Goal: Task Accomplishment & Management: Complete application form

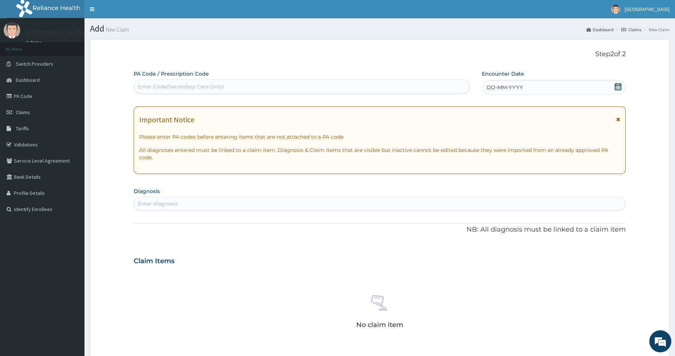
click at [538, 87] on div "DD-MM-YYYY" at bounding box center [554, 87] width 144 height 15
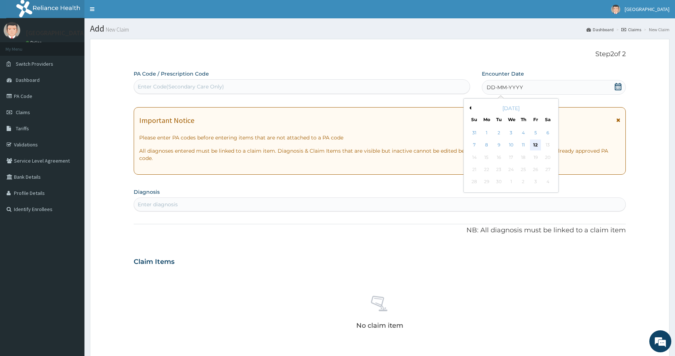
click at [533, 144] on div "12" at bounding box center [535, 145] width 11 height 11
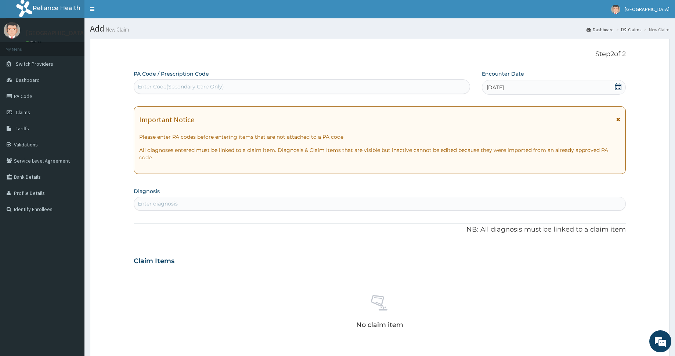
click at [285, 204] on div "Enter diagnosis" at bounding box center [379, 204] width 491 height 12
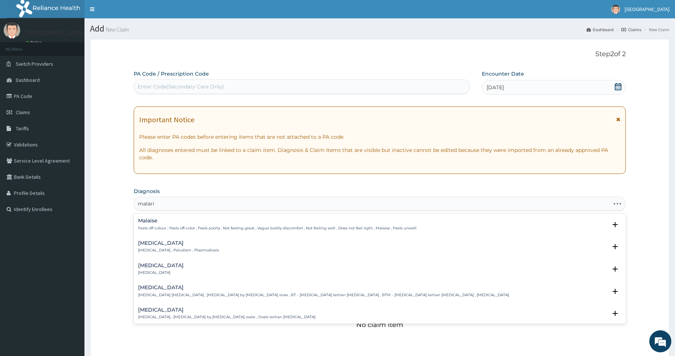
type input "malaria"
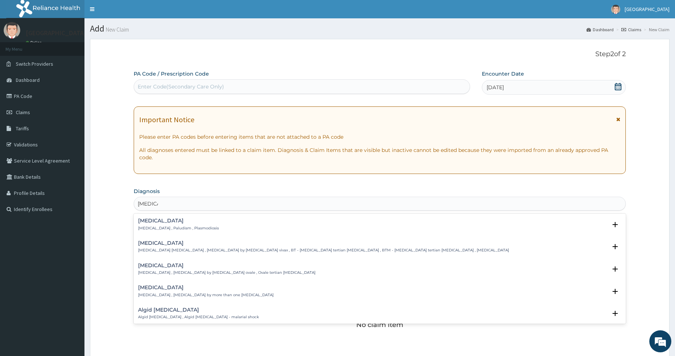
click at [147, 219] on h4 "Malaria" at bounding box center [178, 221] width 81 height 6
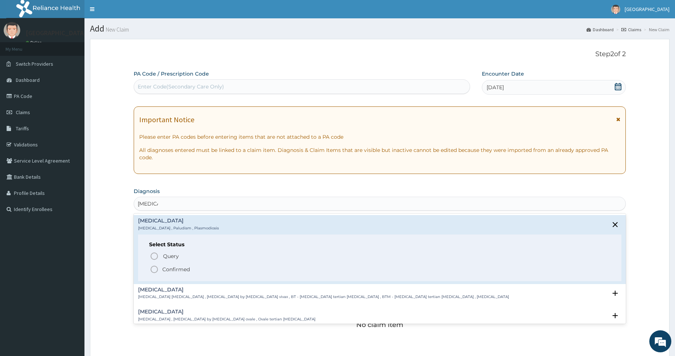
click at [155, 269] on icon "status option filled" at bounding box center [154, 269] width 9 height 9
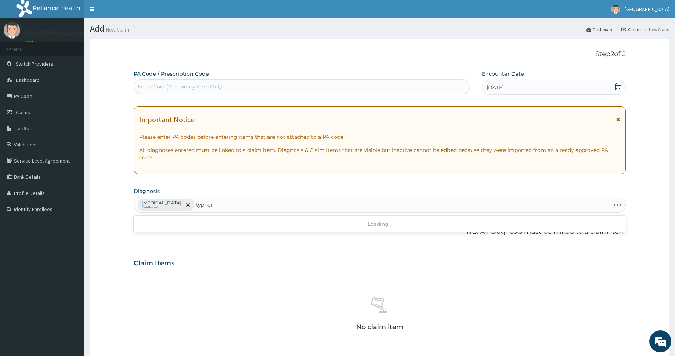
type input "typhoid"
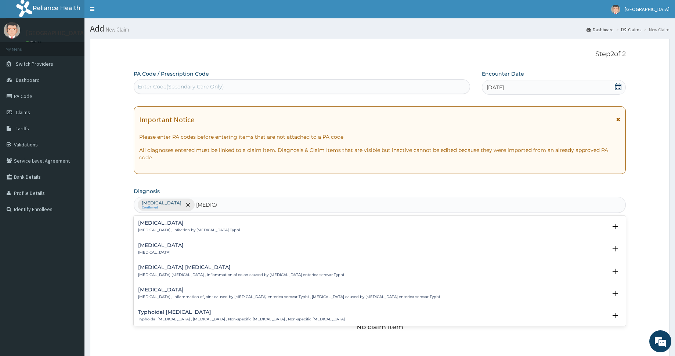
click at [159, 225] on h4 "Typhoid fever" at bounding box center [189, 223] width 102 height 6
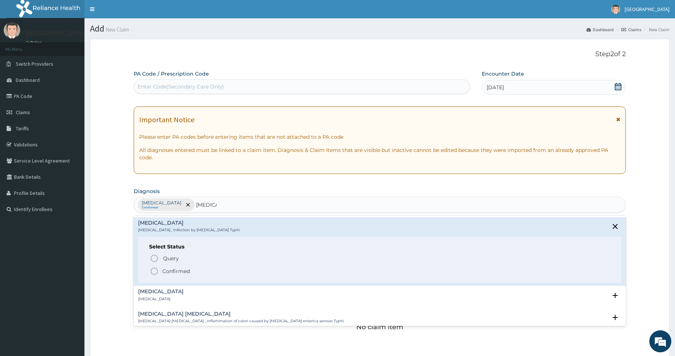
click at [154, 270] on icon "status option filled" at bounding box center [154, 271] width 9 height 9
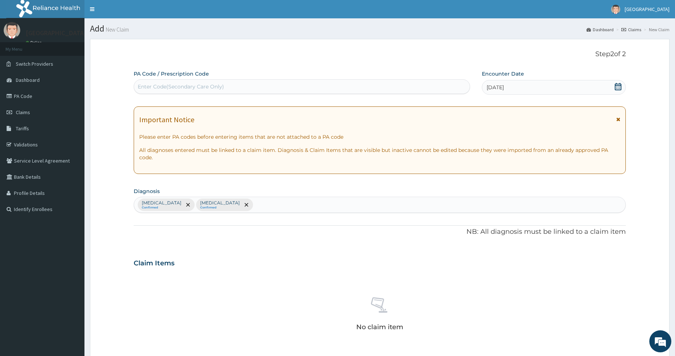
type input "r"
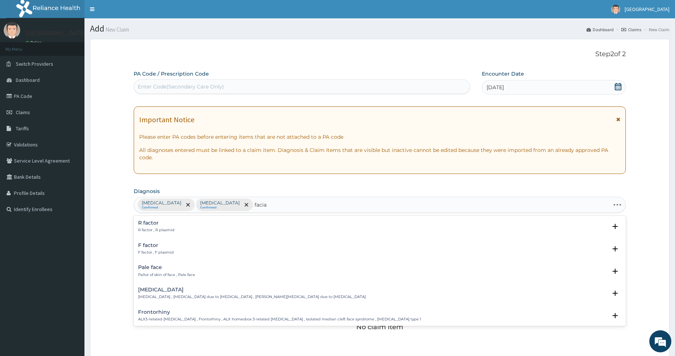
type input "facial"
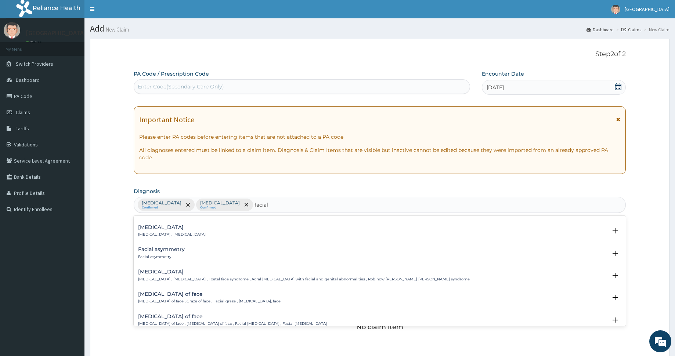
scroll to position [503, 0]
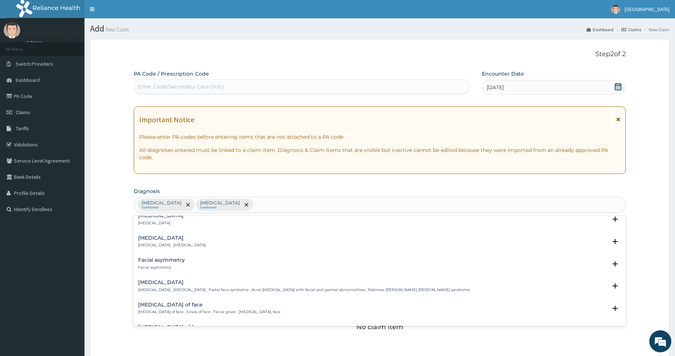
click at [248, 205] on div "Malaria Confirmed Typhoid fever Confirmed facial" at bounding box center [379, 204] width 491 height 15
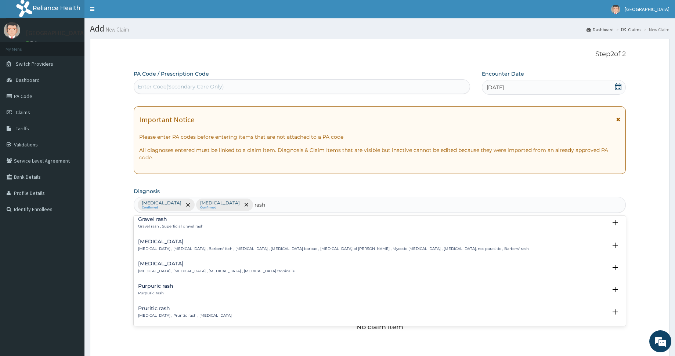
scroll to position [106, 0]
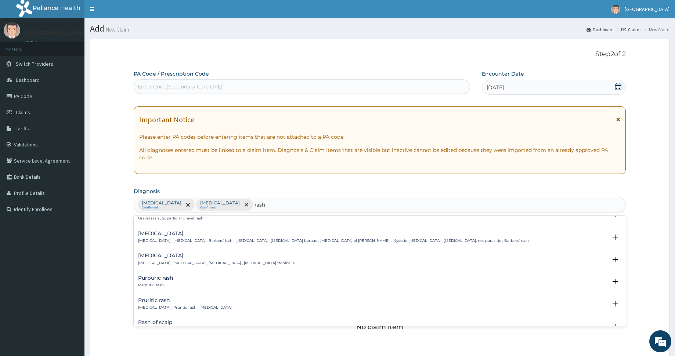
type input "rash"
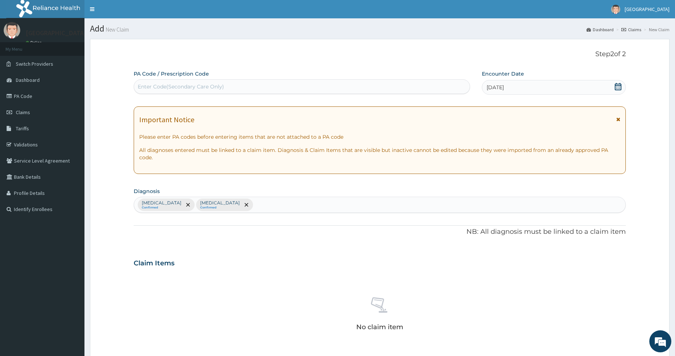
click at [311, 204] on div "Malaria Confirmed Typhoid fever Confirmed" at bounding box center [379, 204] width 491 height 15
type input "RASH"
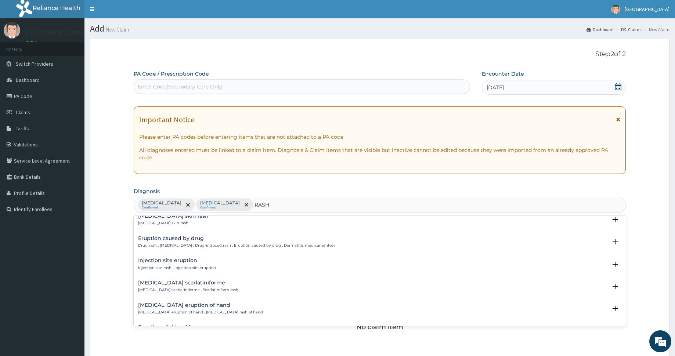
scroll to position [963, 0]
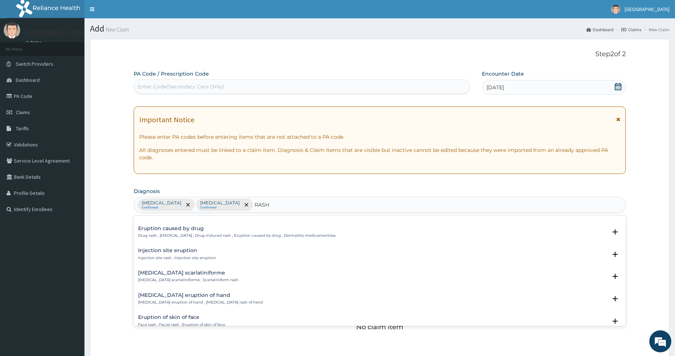
click at [176, 316] on div "Eruption of skin of face Face rash , Facial rash , Eruption of skin of face" at bounding box center [181, 321] width 87 height 13
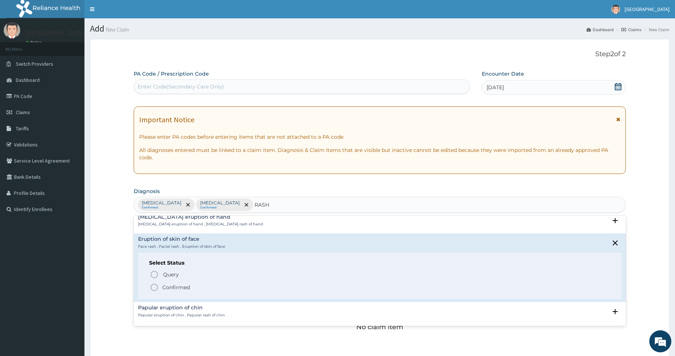
scroll to position [1059, 0]
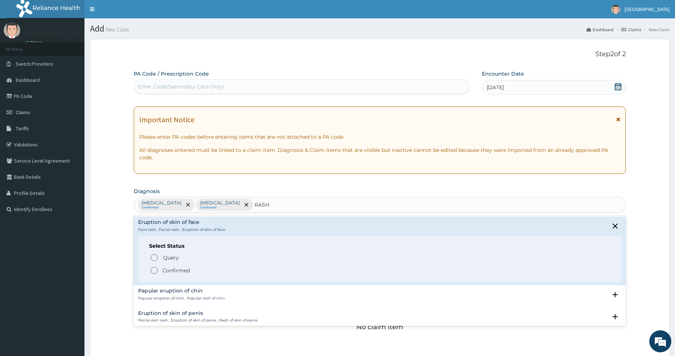
click at [156, 266] on icon "status option filled" at bounding box center [154, 270] width 9 height 9
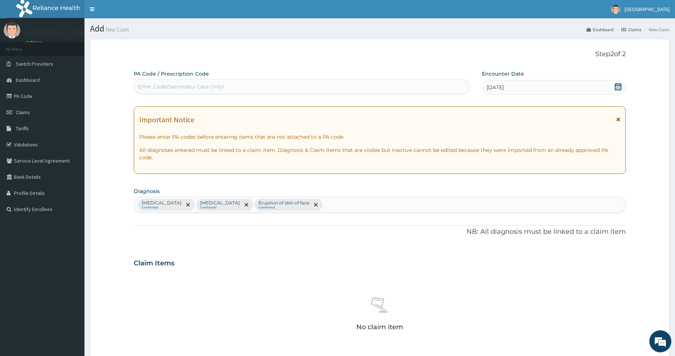
scroll to position [143, 0]
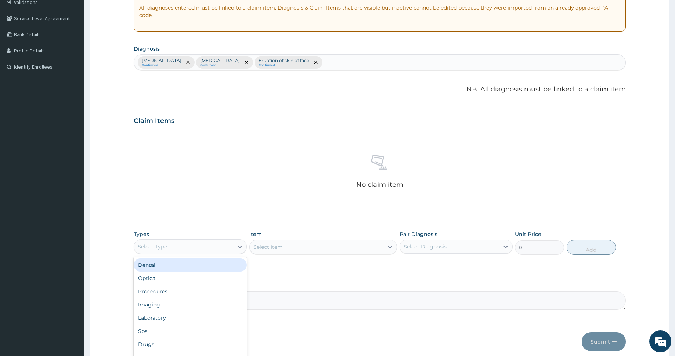
click at [177, 245] on div "Select Type" at bounding box center [183, 247] width 99 height 12
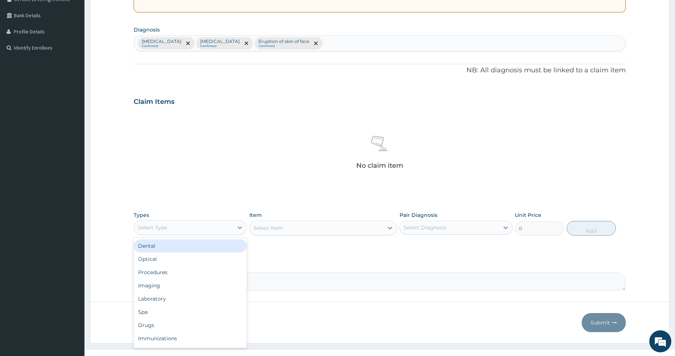
scroll to position [173, 0]
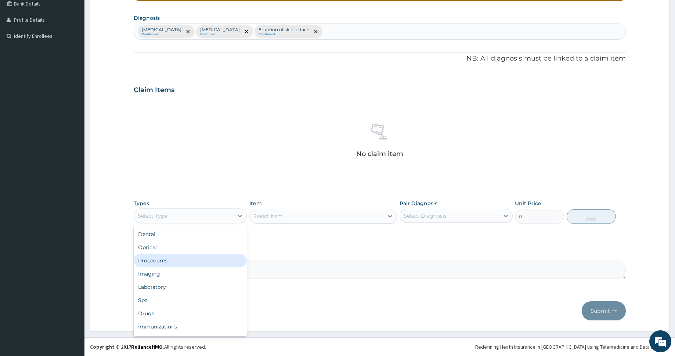
click at [161, 261] on div "Procedures" at bounding box center [190, 260] width 113 height 13
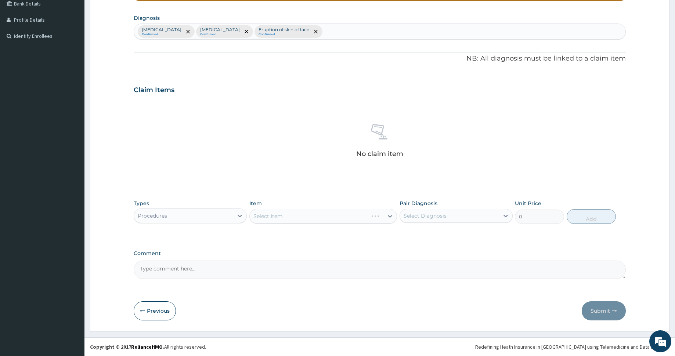
click at [366, 217] on div "Select Item" at bounding box center [323, 216] width 148 height 15
click at [153, 313] on button "Previous" at bounding box center [155, 311] width 42 height 19
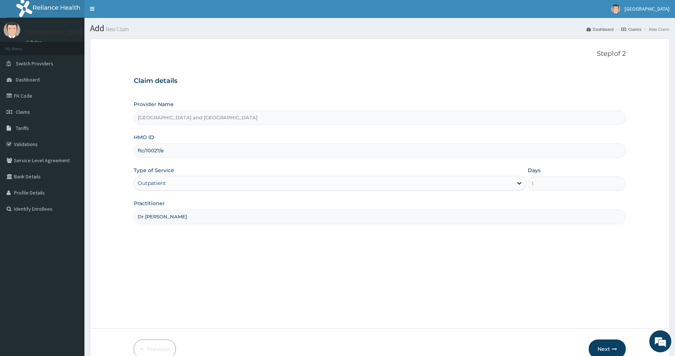
scroll to position [0, 0]
click at [158, 151] on input "ftc/10027/e" at bounding box center [380, 151] width 492 height 14
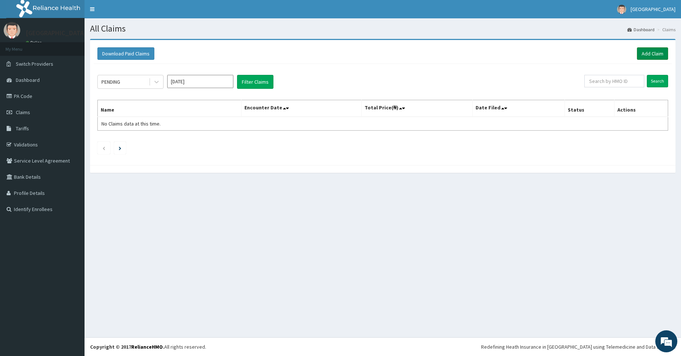
click at [645, 52] on link "Add Claim" at bounding box center [652, 53] width 31 height 12
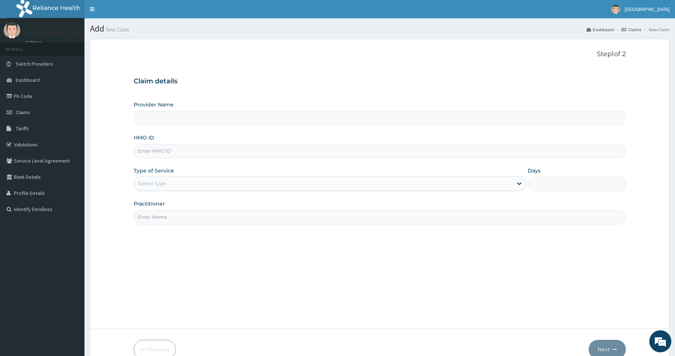
type input "De Rock Hospital and Diagnostic Center"
paste input "ftc/10027/e"
type input "ftc/10027/e"
click at [231, 248] on div "Step 1 of 2 Claim details Provider Name De Rock Hospital and Diagnostic Center …" at bounding box center [380, 183] width 492 height 267
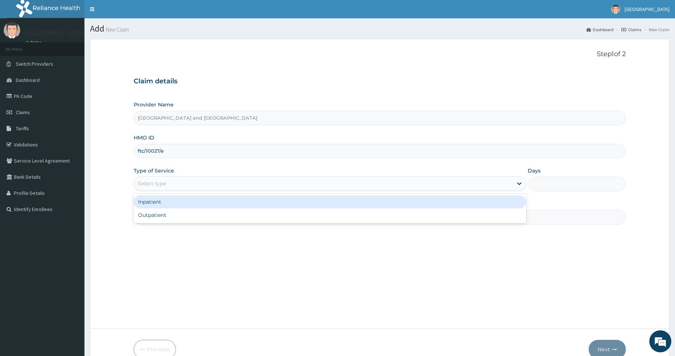
click at [186, 185] on div "Select type" at bounding box center [323, 184] width 378 height 12
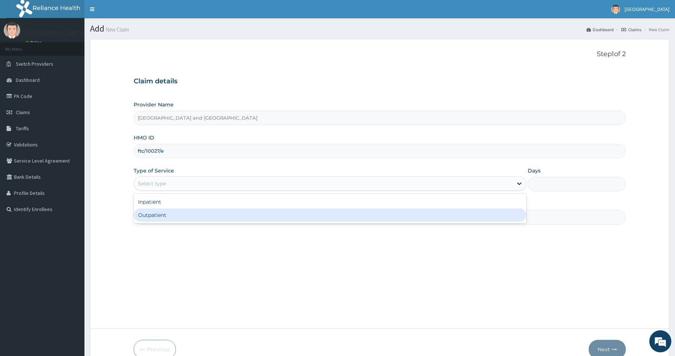
click at [182, 212] on div "Outpatient" at bounding box center [330, 215] width 392 height 13
type input "1"
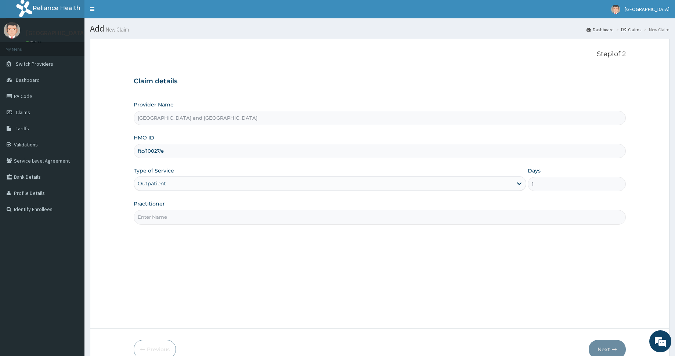
click at [182, 212] on input "Practitioner" at bounding box center [380, 217] width 492 height 14
type input "Dr Peter Ibom"
click at [604, 349] on button "Next" at bounding box center [607, 349] width 37 height 19
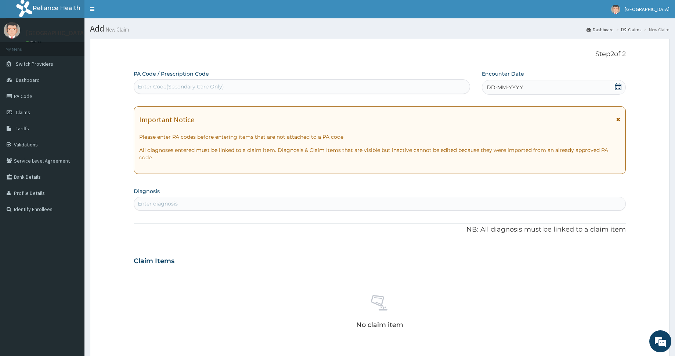
click at [540, 85] on div "DD-MM-YYYY" at bounding box center [554, 87] width 144 height 15
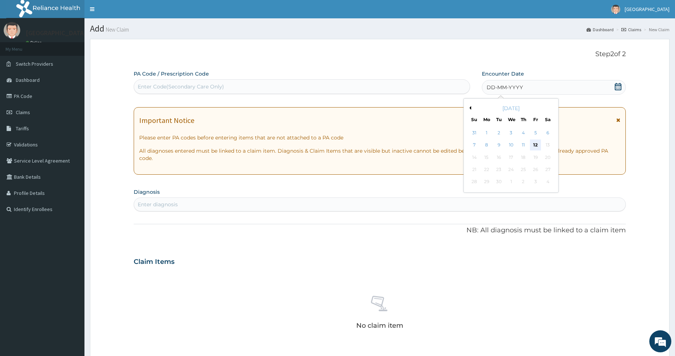
click at [535, 142] on div "12" at bounding box center [535, 145] width 11 height 11
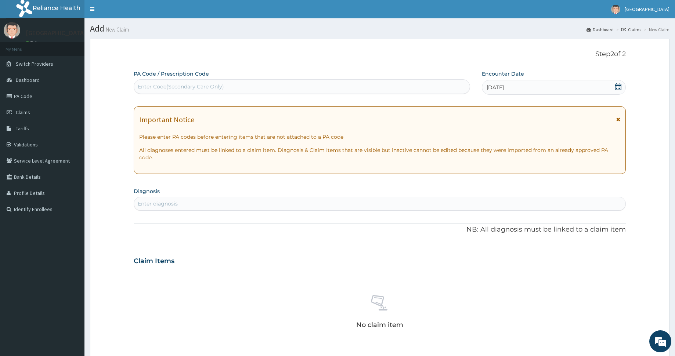
click at [262, 202] on div "Enter diagnosis" at bounding box center [379, 204] width 491 height 12
type input "malaria"
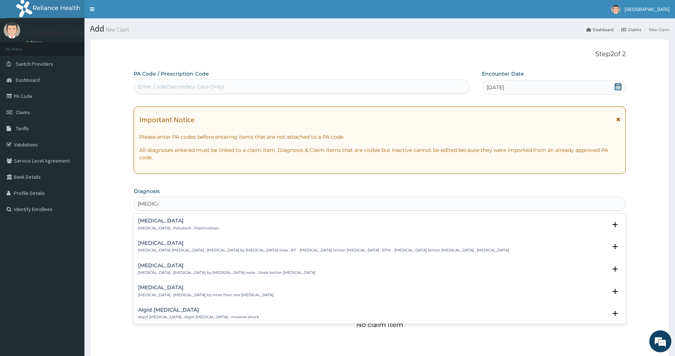
click at [144, 222] on h4 "Malaria" at bounding box center [178, 221] width 81 height 6
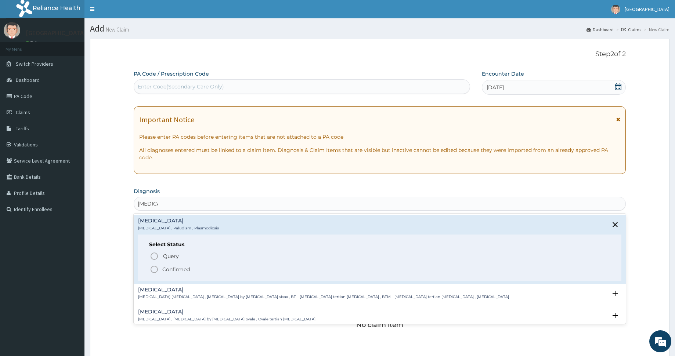
click at [154, 268] on icon "status option filled" at bounding box center [154, 269] width 9 height 9
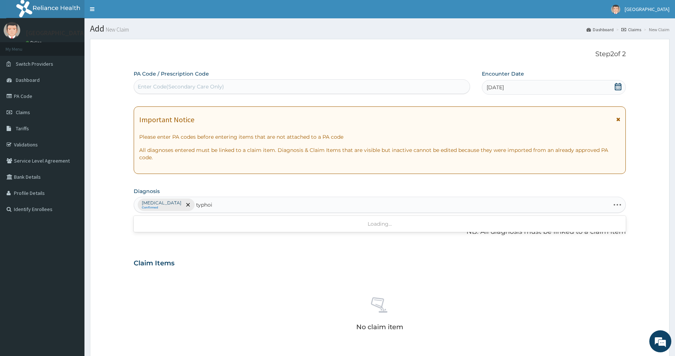
type input "typhoid"
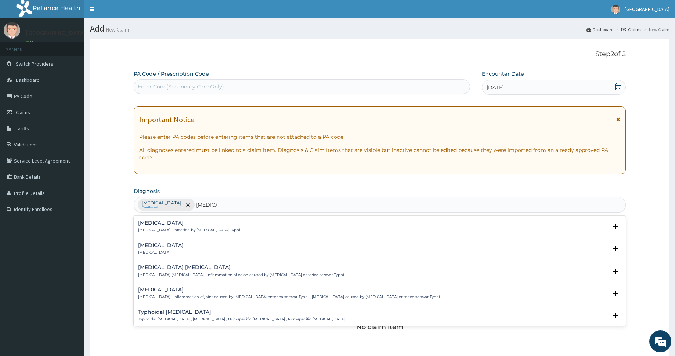
click at [159, 219] on div "Typhoid fever Typhoid fever , Infection by Salmonella Typhi Select Status Query…" at bounding box center [380, 228] width 492 height 22
click at [158, 222] on h4 "Typhoid fever" at bounding box center [189, 223] width 102 height 6
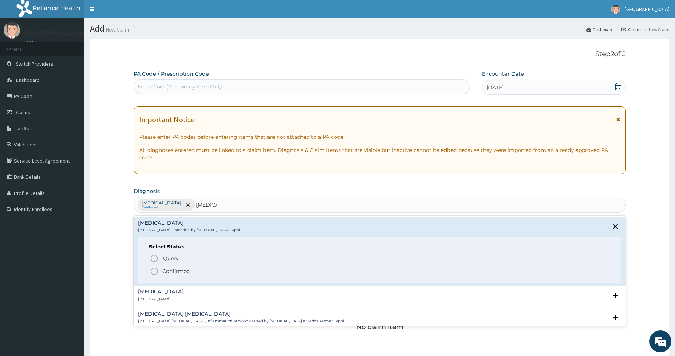
click at [155, 270] on icon "status option filled" at bounding box center [154, 271] width 9 height 9
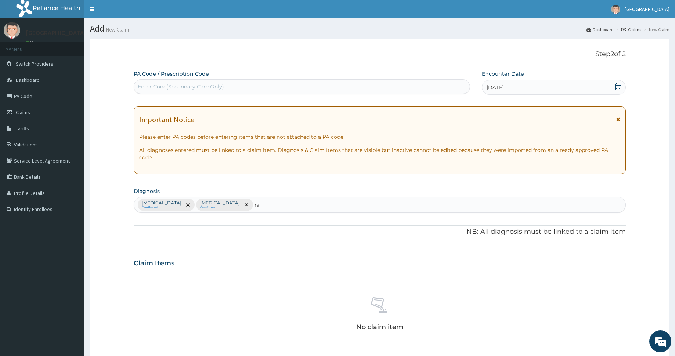
type input "r"
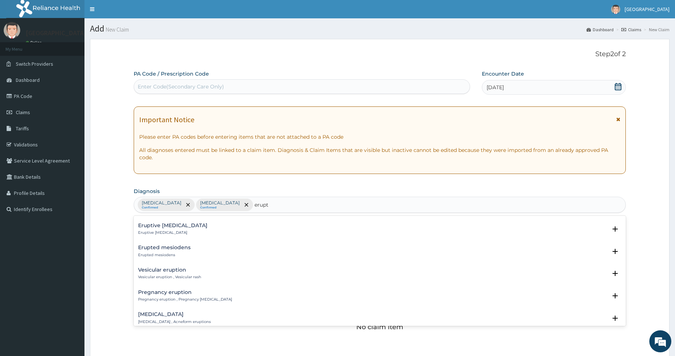
scroll to position [354, 0]
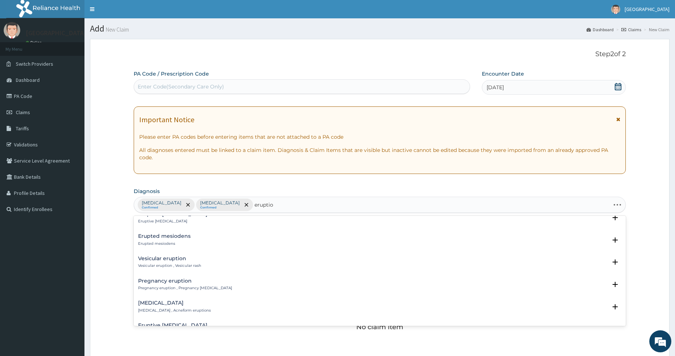
type input "eruption"
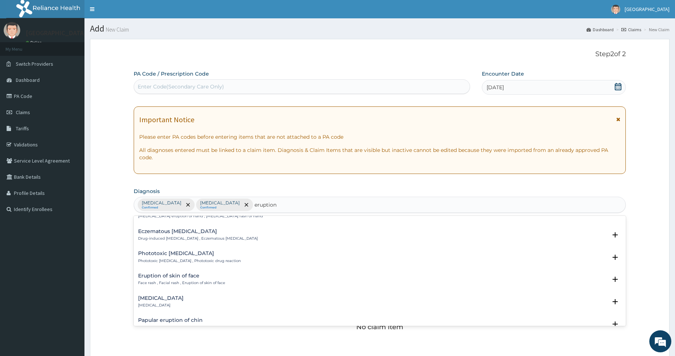
scroll to position [895, 0]
click at [179, 278] on div "Eruption of skin of face Face rash , Facial rash , Eruption of skin of face" at bounding box center [181, 278] width 87 height 13
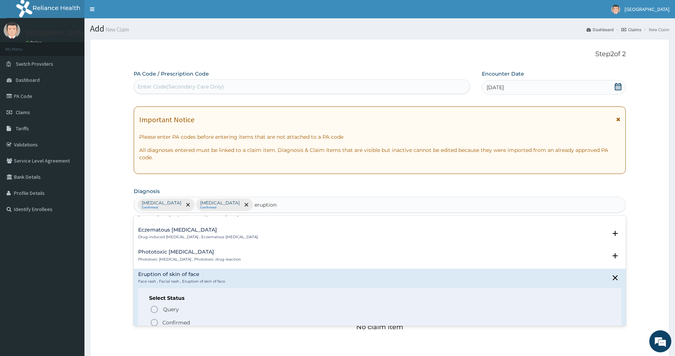
click at [154, 322] on icon "status option filled" at bounding box center [154, 322] width 9 height 9
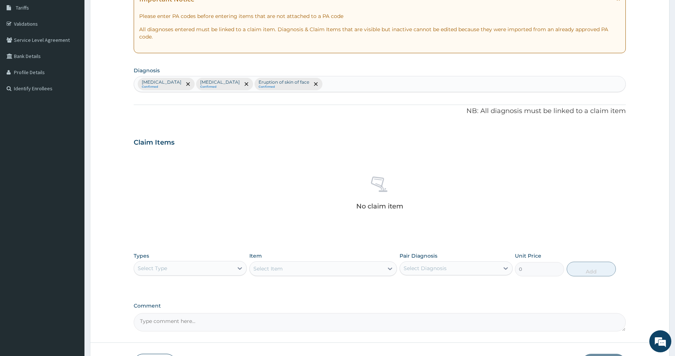
scroll to position [173, 0]
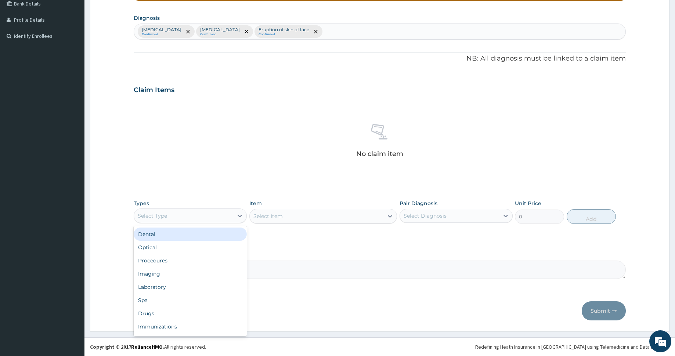
click at [202, 215] on div "Select Type" at bounding box center [183, 216] width 99 height 12
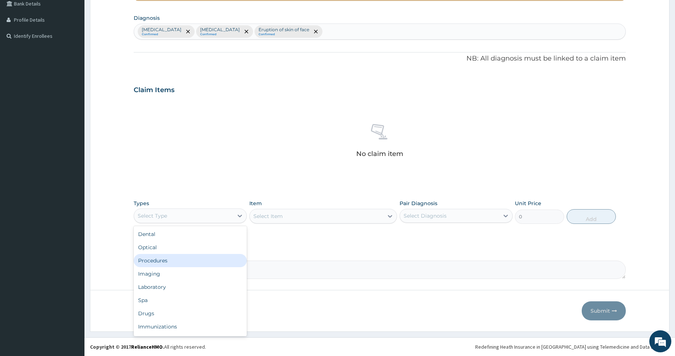
click at [182, 259] on div "Procedures" at bounding box center [190, 260] width 113 height 13
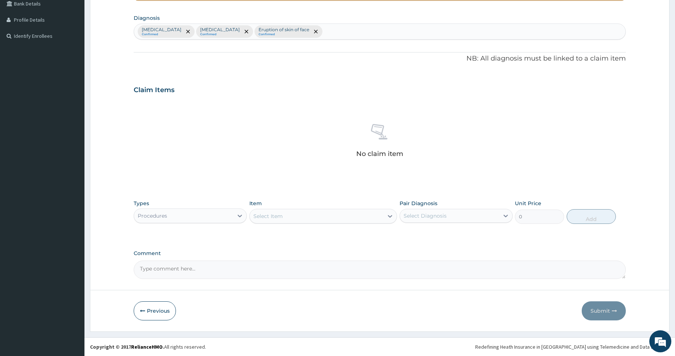
click at [329, 219] on div "Select Item" at bounding box center [317, 216] width 134 height 12
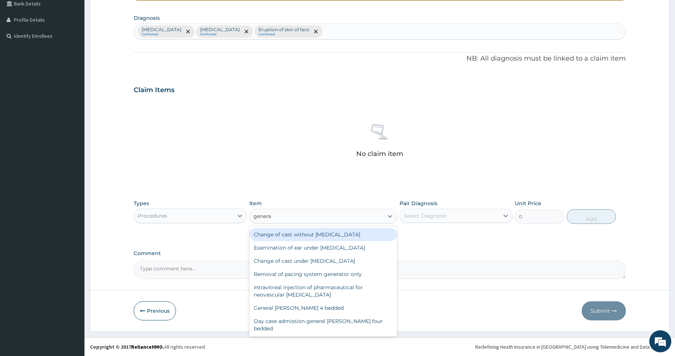
type input "general"
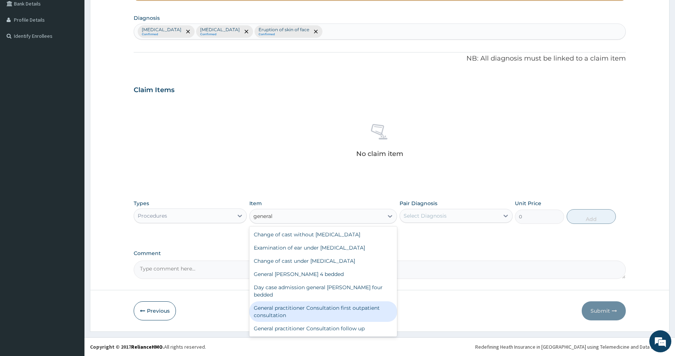
click at [356, 303] on div "General practitioner Consultation first outpatient consultation" at bounding box center [323, 312] width 148 height 21
type input "3000"
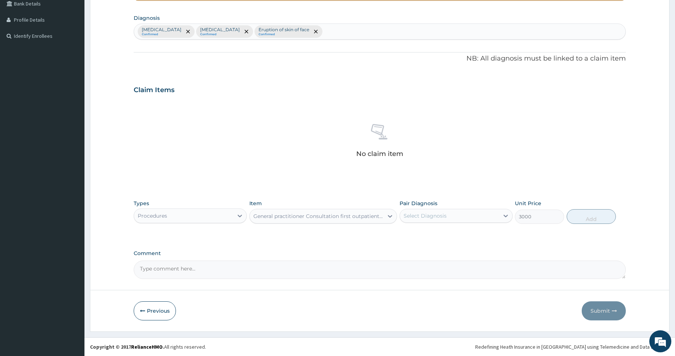
click at [434, 216] on div "Select Diagnosis" at bounding box center [425, 215] width 43 height 7
click at [439, 233] on div "Malaria" at bounding box center [456, 234] width 113 height 15
checkbox input "true"
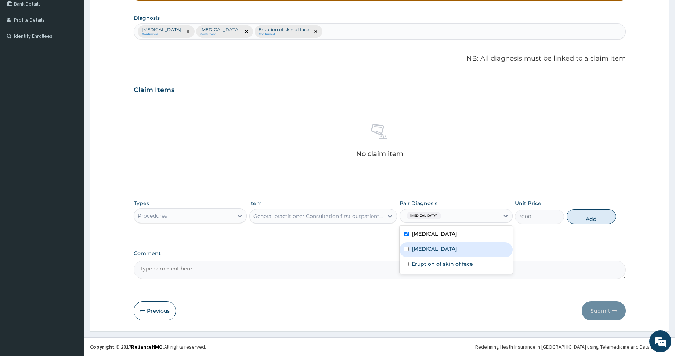
click at [441, 246] on label "Typhoid fever" at bounding box center [435, 248] width 46 height 7
checkbox input "true"
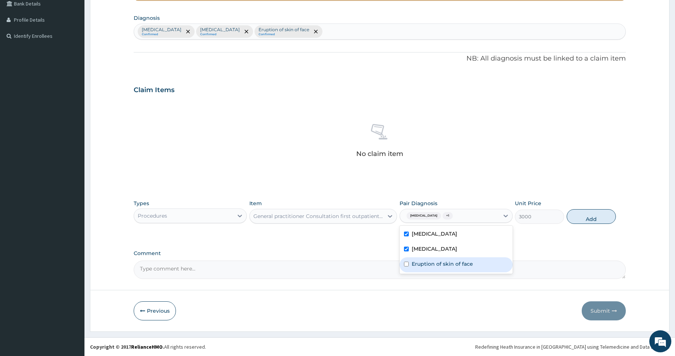
click at [454, 262] on label "Eruption of skin of face" at bounding box center [442, 263] width 61 height 7
checkbox input "true"
click at [583, 219] on button "Add" at bounding box center [591, 216] width 49 height 15
type input "0"
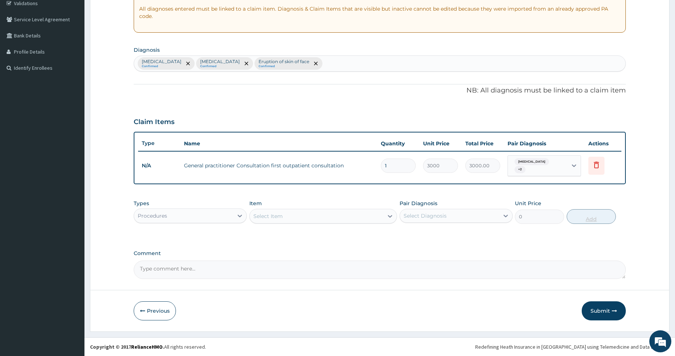
scroll to position [138, 0]
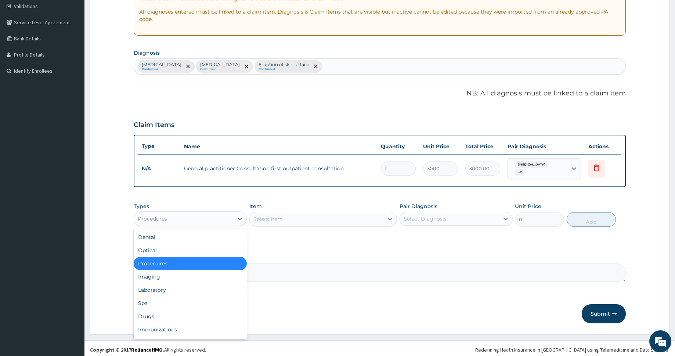
click at [208, 215] on div "Procedures" at bounding box center [183, 219] width 99 height 12
click at [181, 284] on div "Laboratory" at bounding box center [190, 290] width 113 height 13
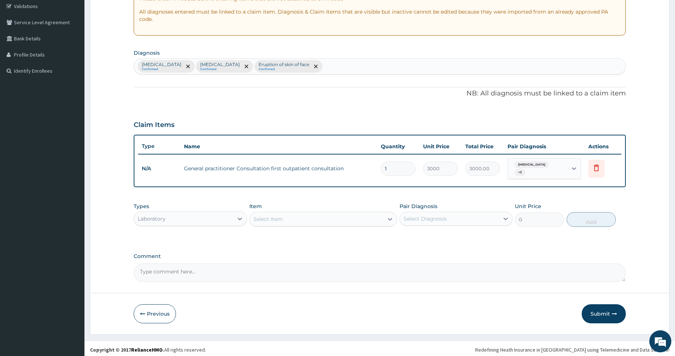
click at [340, 216] on div "Select Item" at bounding box center [317, 219] width 134 height 12
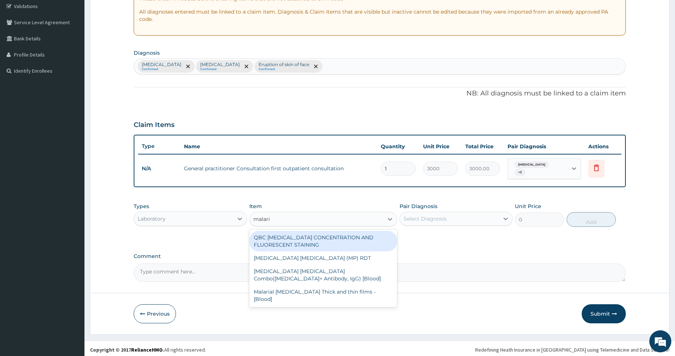
type input "malaria"
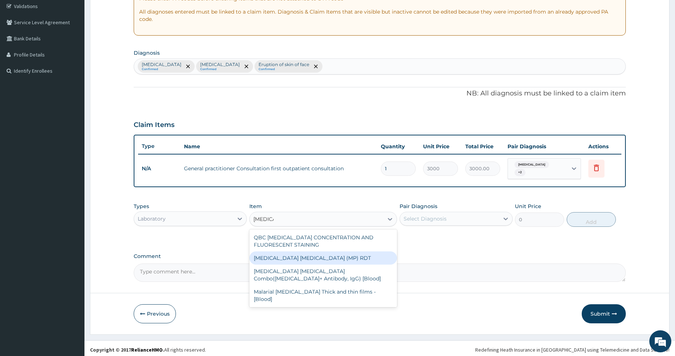
type input "1500"
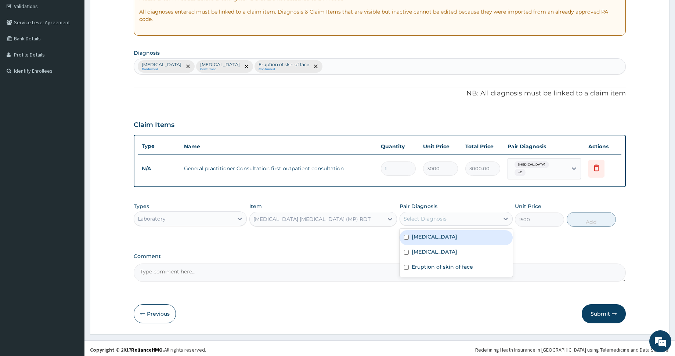
click at [443, 217] on div "Select Diagnosis" at bounding box center [425, 218] width 43 height 7
click at [442, 234] on div "Malaria" at bounding box center [456, 237] width 113 height 15
checkbox input "true"
click at [586, 215] on button "Add" at bounding box center [591, 219] width 49 height 15
type input "0"
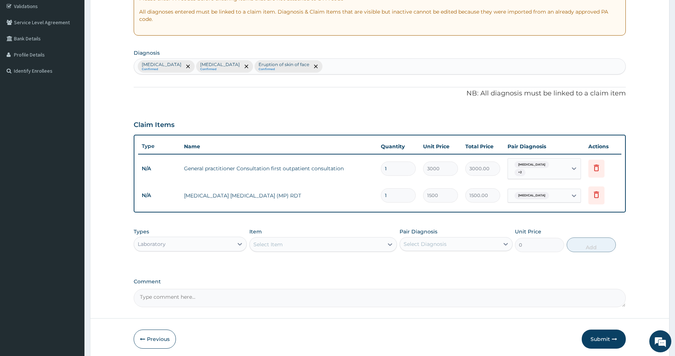
click at [312, 241] on div "Select Item" at bounding box center [317, 245] width 134 height 12
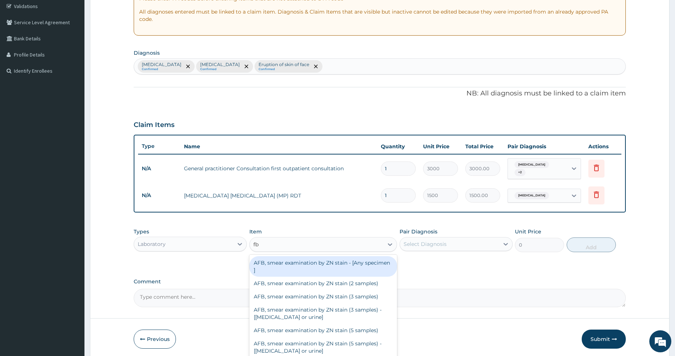
type input "fbc"
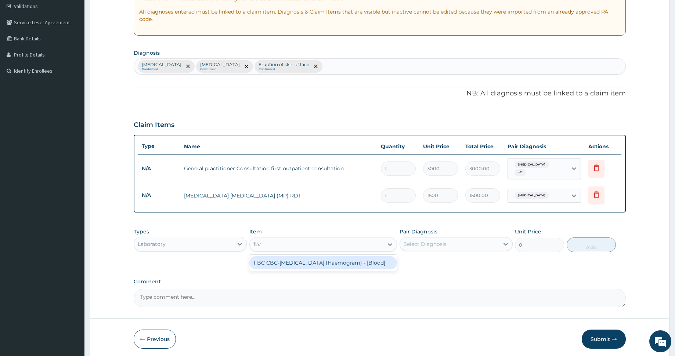
type input "3000"
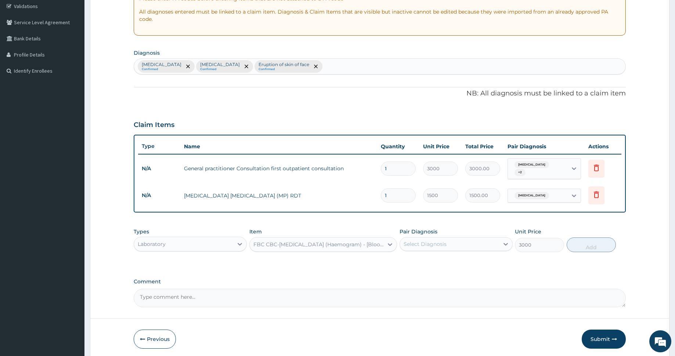
click at [460, 244] on div "Select Diagnosis" at bounding box center [449, 244] width 99 height 12
click at [450, 277] on div "Typhoid fever" at bounding box center [456, 278] width 113 height 15
checkbox input "true"
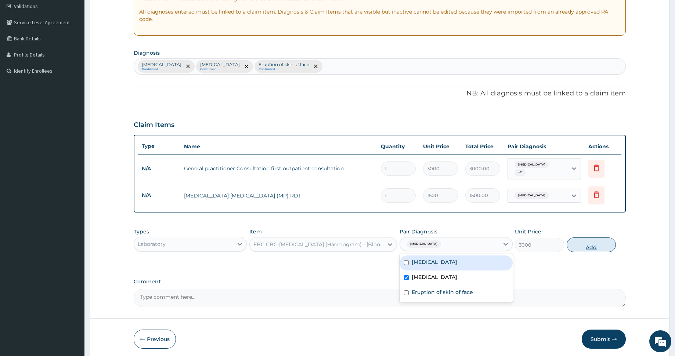
click at [581, 244] on button "Add" at bounding box center [591, 245] width 49 height 15
type input "0"
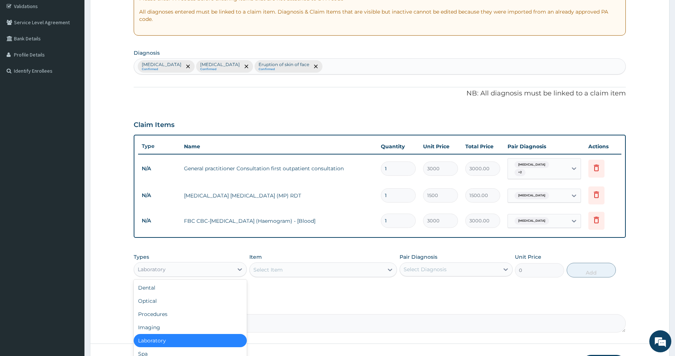
click at [213, 265] on div "Laboratory" at bounding box center [183, 270] width 99 height 12
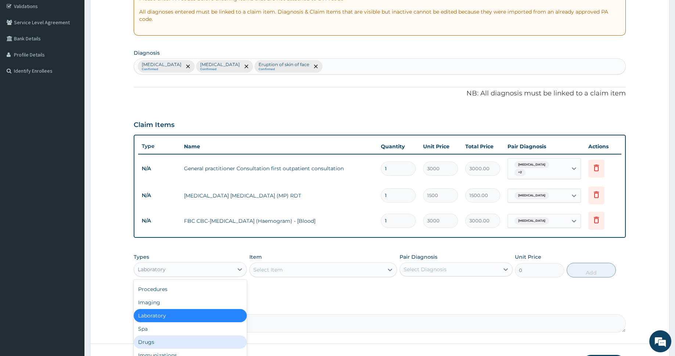
click at [179, 339] on div "Drugs" at bounding box center [190, 342] width 113 height 13
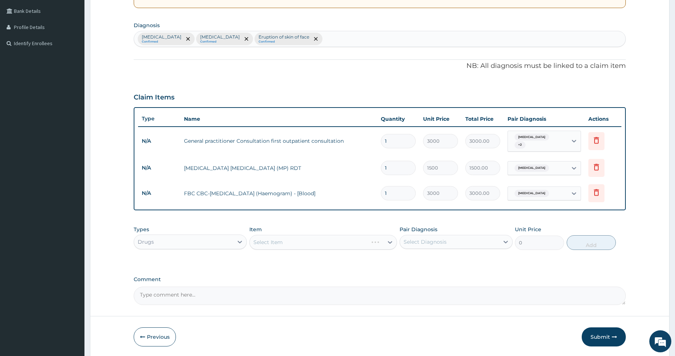
scroll to position [189, 0]
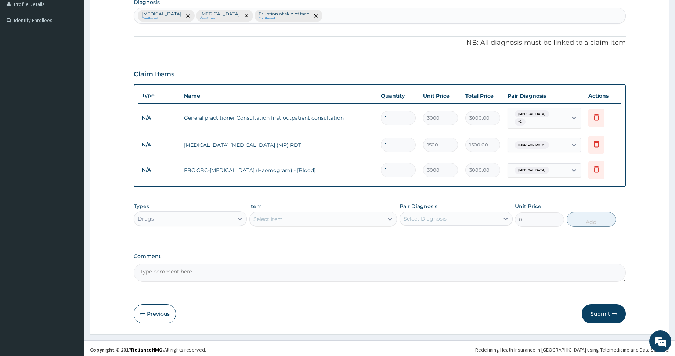
click at [337, 217] on div "Select Item" at bounding box center [317, 219] width 134 height 12
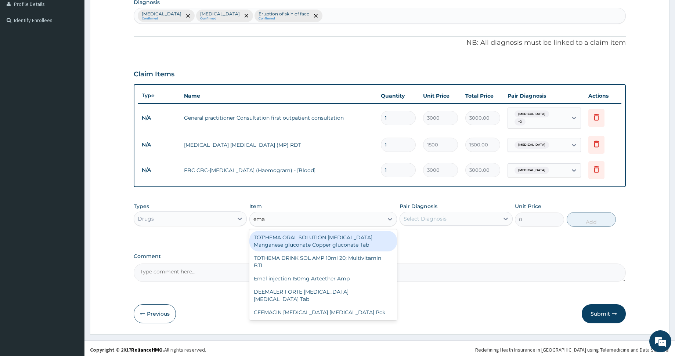
type input "emal"
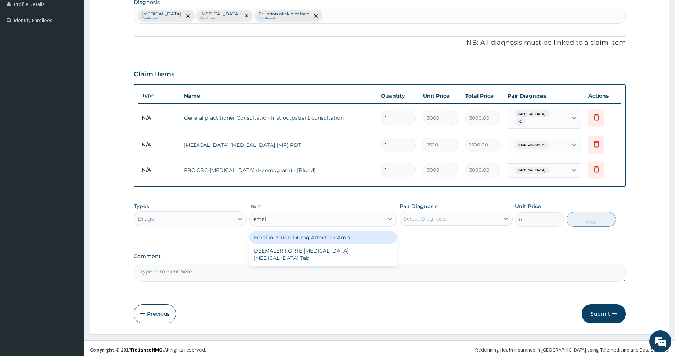
type input "4259.25"
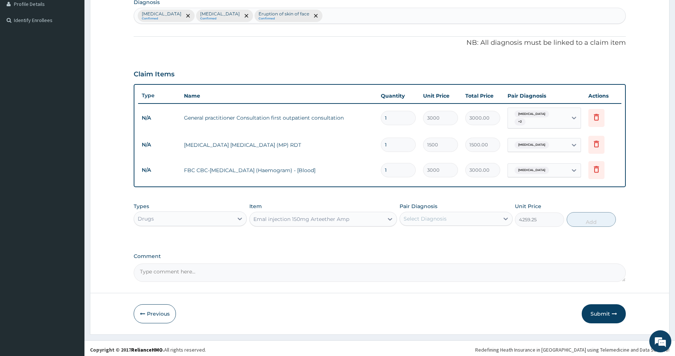
click at [444, 213] on div "Select Diagnosis" at bounding box center [449, 219] width 99 height 12
click at [447, 237] on div "Malaria" at bounding box center [456, 237] width 113 height 15
checkbox input "true"
click at [583, 217] on button "Add" at bounding box center [591, 219] width 49 height 15
type input "0"
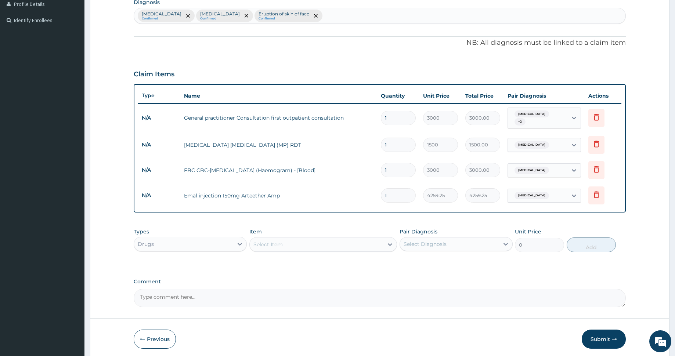
click at [302, 240] on div "Select Item" at bounding box center [317, 245] width 134 height 12
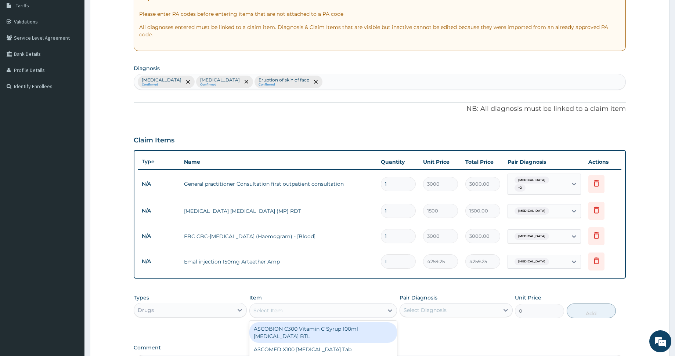
scroll to position [97, 0]
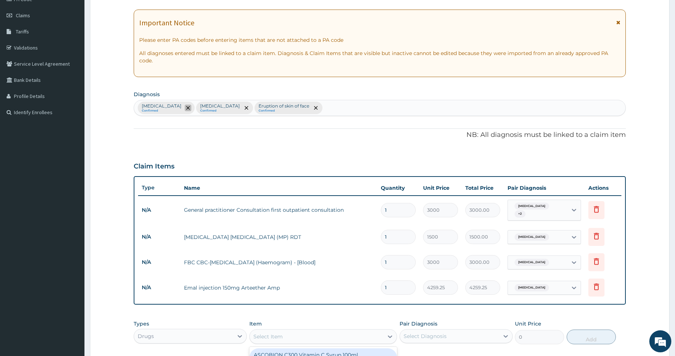
click at [185, 105] on span "remove selection option" at bounding box center [188, 108] width 7 height 7
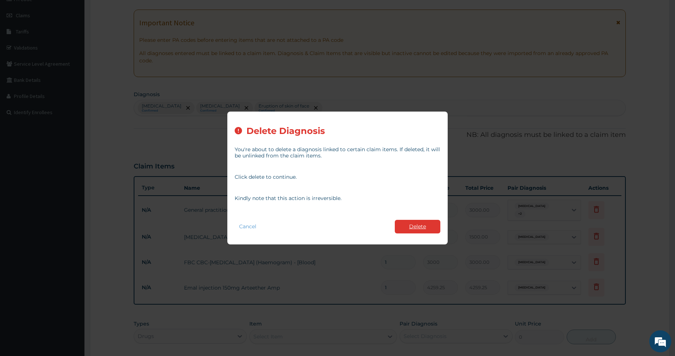
click at [421, 225] on button "Delete" at bounding box center [418, 227] width 46 height 14
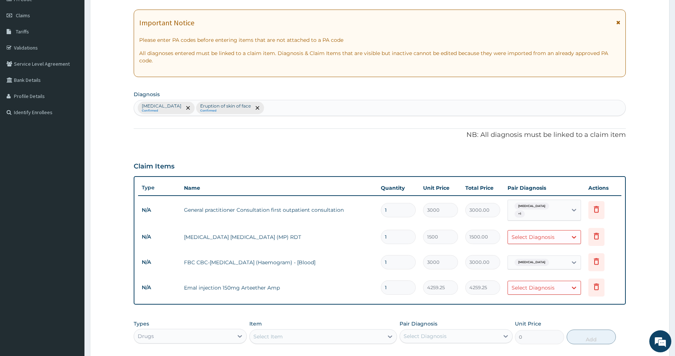
click at [304, 105] on div "Typhoid fever Confirmed Eruption of skin of face Confirmed" at bounding box center [379, 107] width 491 height 15
type input "complic"
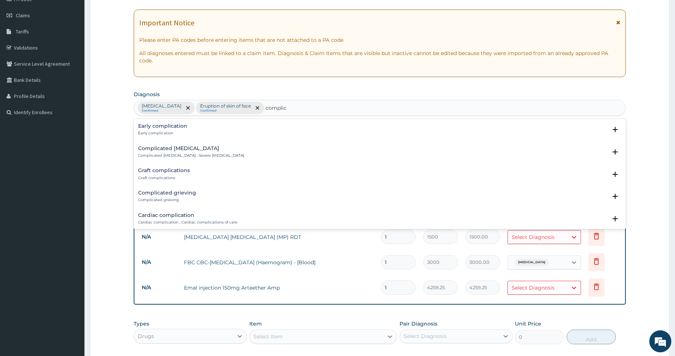
click at [151, 149] on h4 "Complicated malaria" at bounding box center [191, 149] width 106 height 6
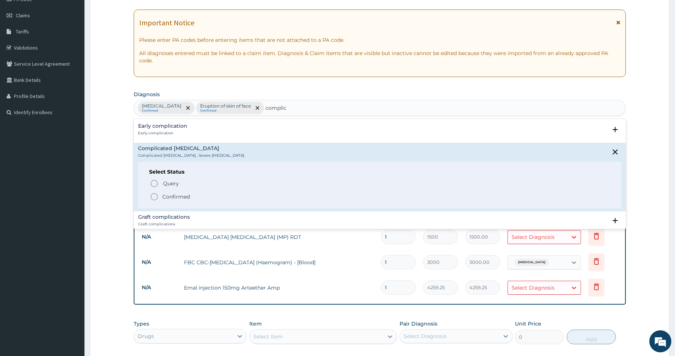
click at [154, 194] on icon "status option filled" at bounding box center [154, 196] width 9 height 9
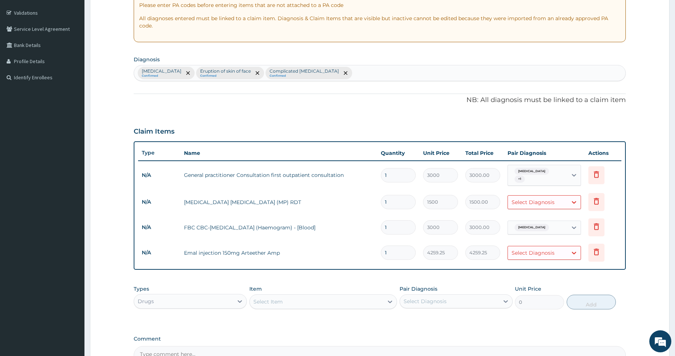
scroll to position [166, 0]
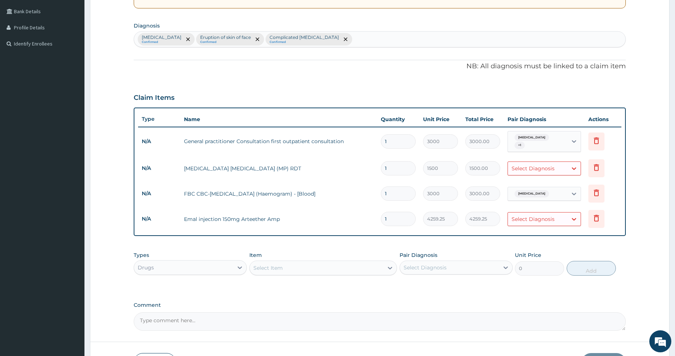
click at [309, 262] on div "Select Item" at bounding box center [317, 268] width 134 height 12
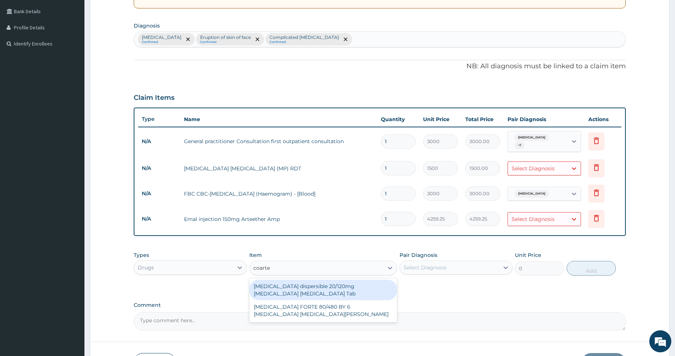
type input "coartem"
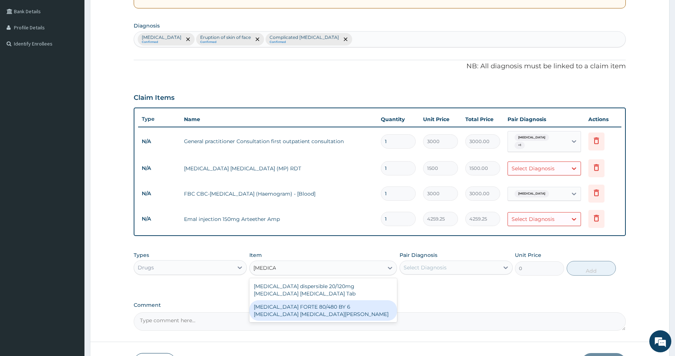
click at [324, 305] on div "COARTEM FORTE 80/480 BY 6 Artemether Lumefantrine Pck" at bounding box center [323, 310] width 148 height 21
type input "4830"
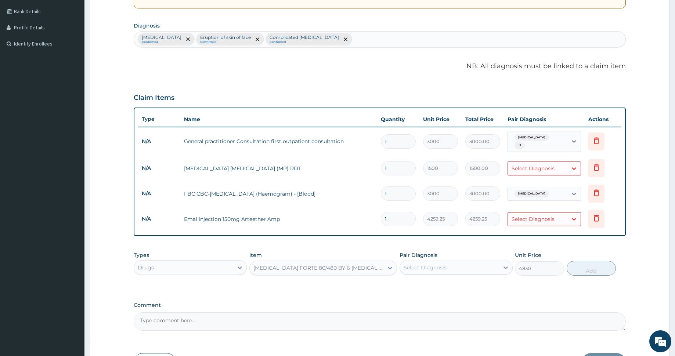
click at [431, 266] on div "Select Diagnosis" at bounding box center [425, 267] width 43 height 7
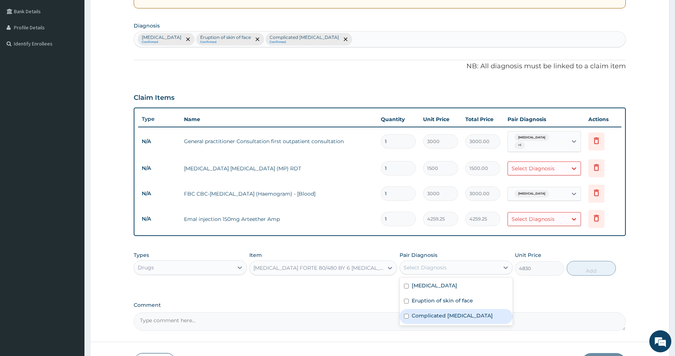
click at [464, 312] on label "Complicated malaria" at bounding box center [452, 315] width 81 height 7
checkbox input "true"
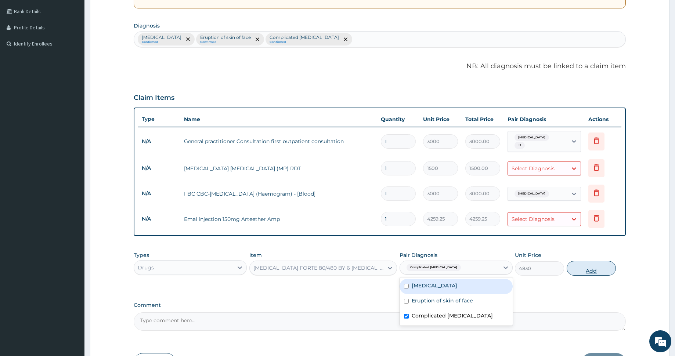
click at [574, 263] on button "Add" at bounding box center [591, 268] width 49 height 15
type input "0"
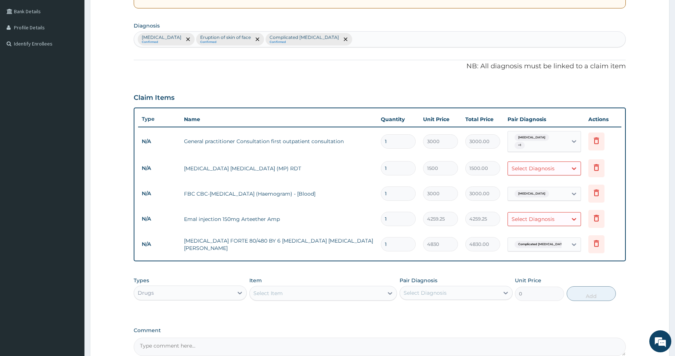
click at [548, 165] on div "Select Diagnosis" at bounding box center [533, 168] width 43 height 7
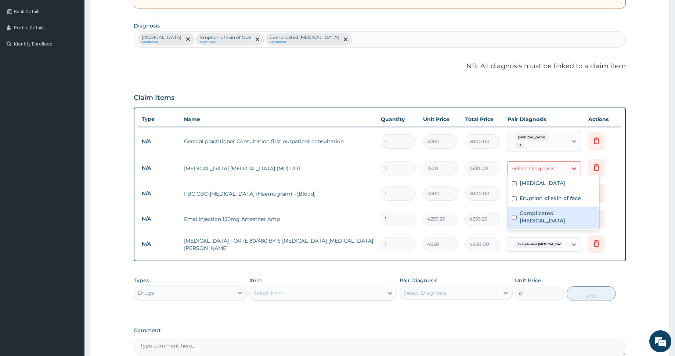
click at [554, 213] on label "Complicated malaria" at bounding box center [557, 217] width 75 height 15
checkbox input "true"
click at [536, 310] on div "Types Drugs Item Select Item Pair Diagnosis Select Diagnosis Unit Price 0 Add" at bounding box center [380, 294] width 492 height 43
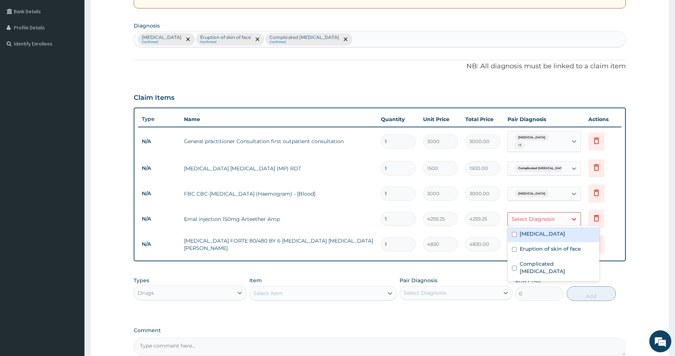
click at [549, 221] on div "Select Diagnosis" at bounding box center [538, 219] width 60 height 12
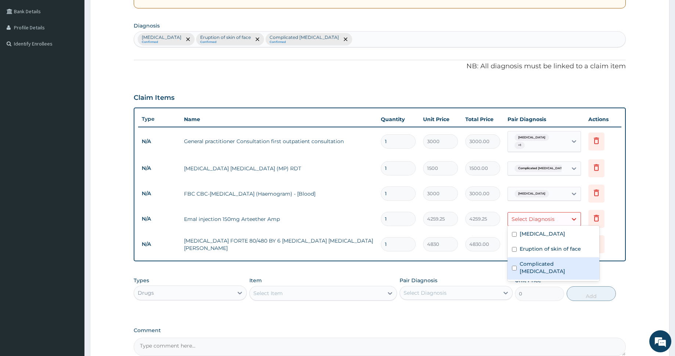
click at [547, 262] on label "Complicated malaria" at bounding box center [557, 267] width 75 height 15
checkbox input "true"
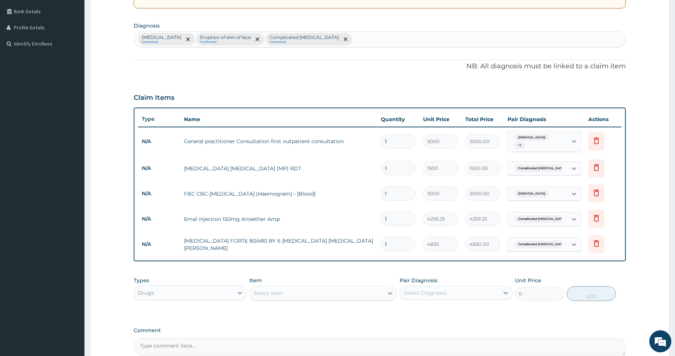
click at [560, 320] on div "PA Code / Prescription Code Enter Code(Secondary Care Only) Encounter Date 12-0…" at bounding box center [380, 130] width 492 height 452
click at [292, 289] on div "Select Item" at bounding box center [317, 294] width 134 height 12
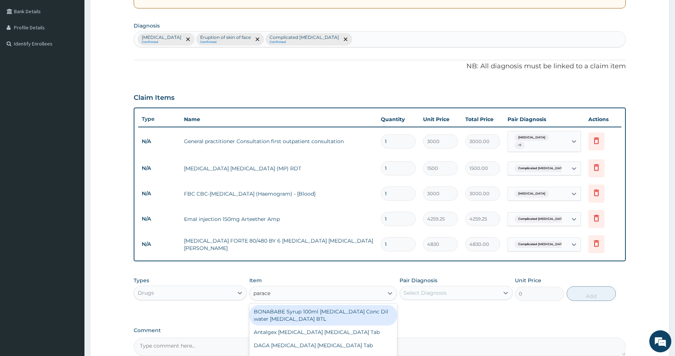
type input "paracet"
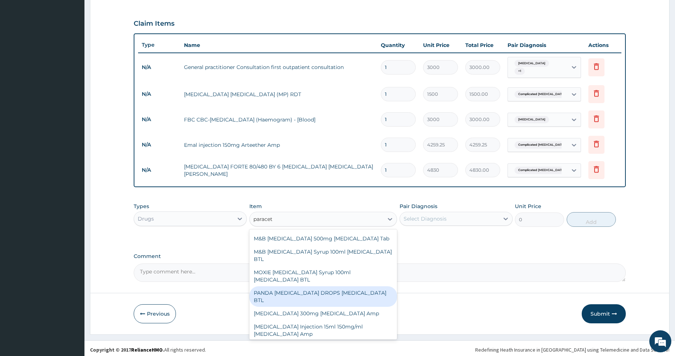
scroll to position [155, 0]
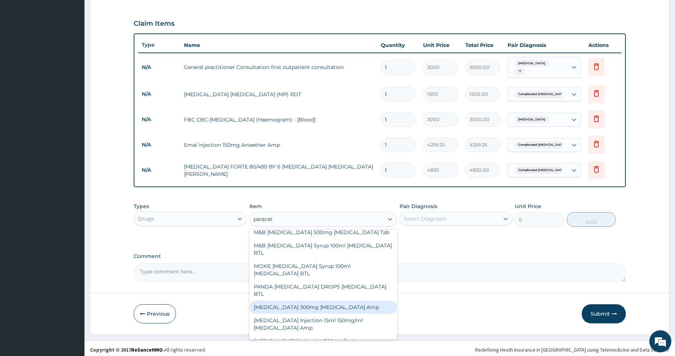
click at [327, 303] on div "Paracetamol 300mg Acetaminophen Amp" at bounding box center [323, 307] width 148 height 13
type input "345"
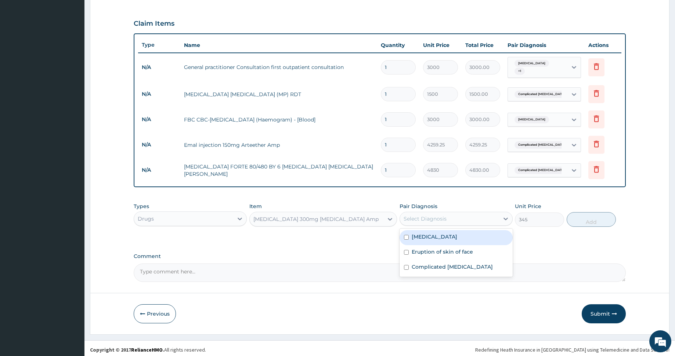
click at [461, 213] on div "Select Diagnosis" at bounding box center [449, 219] width 99 height 12
click at [462, 234] on div "Typhoid fever" at bounding box center [456, 237] width 113 height 15
checkbox input "true"
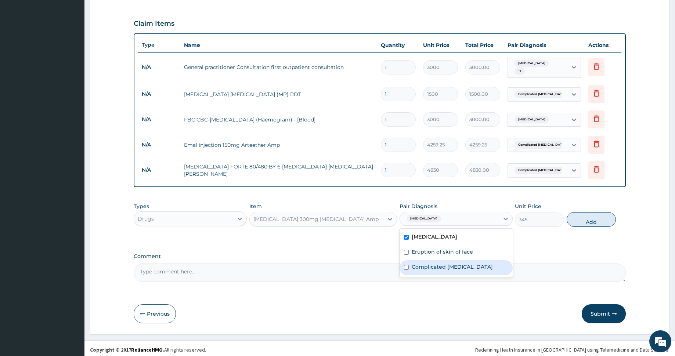
click at [454, 263] on label "Complicated malaria" at bounding box center [452, 266] width 81 height 7
checkbox input "true"
click at [586, 213] on button "Add" at bounding box center [591, 219] width 49 height 15
type input "0"
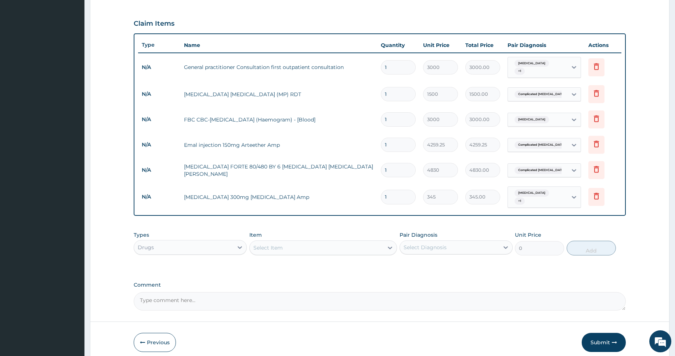
type input "0.00"
type input "2"
type input "690.00"
type input "2"
click at [301, 242] on div "Select Item" at bounding box center [317, 248] width 134 height 12
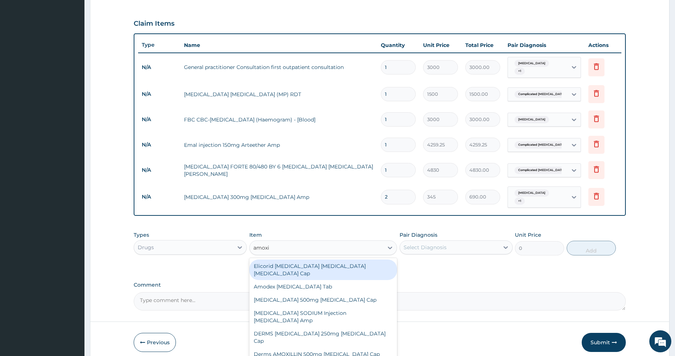
type input "amoxil"
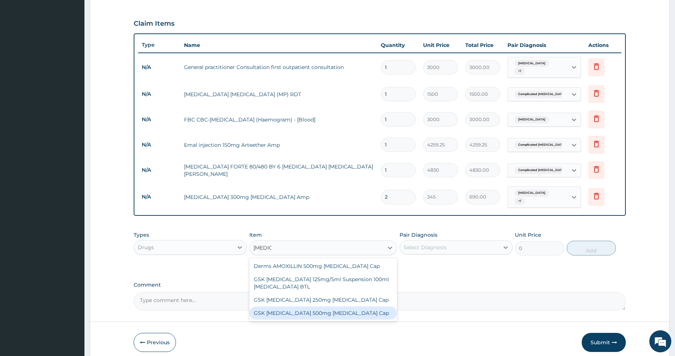
click at [294, 309] on div "GSK AMOXIL 500mg Amoxicillin Cap" at bounding box center [323, 313] width 148 height 13
type input "310.5"
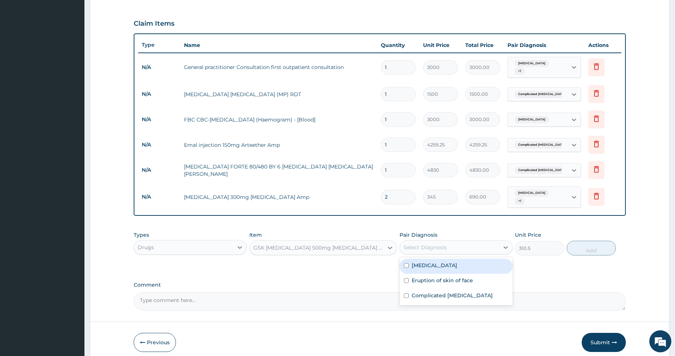
click at [457, 243] on div "Select Diagnosis" at bounding box center [449, 248] width 99 height 12
click at [451, 259] on div "Typhoid fever" at bounding box center [456, 266] width 113 height 15
checkbox input "true"
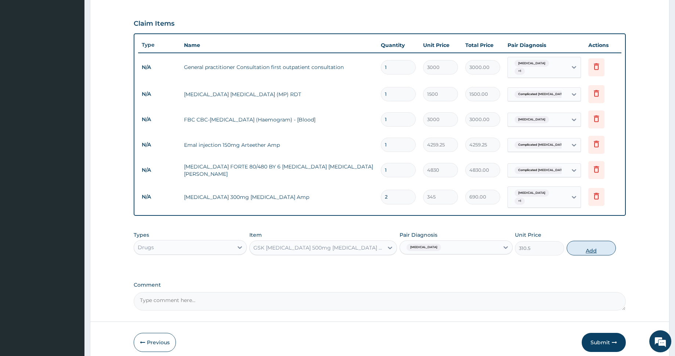
click at [587, 243] on button "Add" at bounding box center [591, 248] width 49 height 15
type input "0"
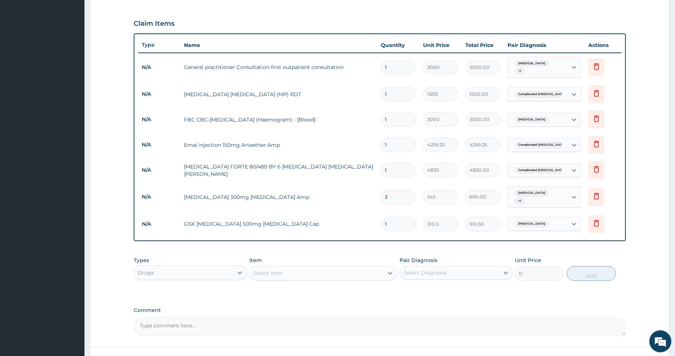
type input "10"
type input "3105.00"
type input "10"
click at [296, 267] on div "Select Item" at bounding box center [317, 273] width 134 height 12
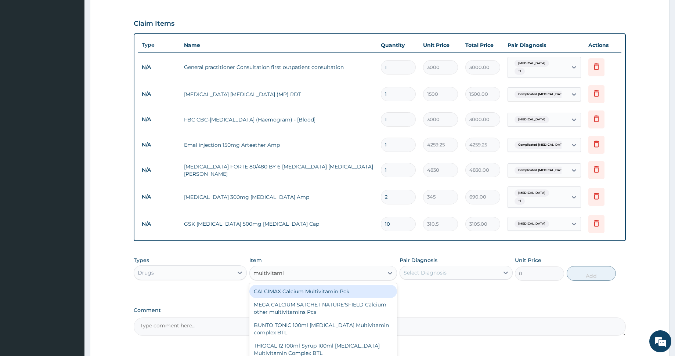
type input "multivitamin"
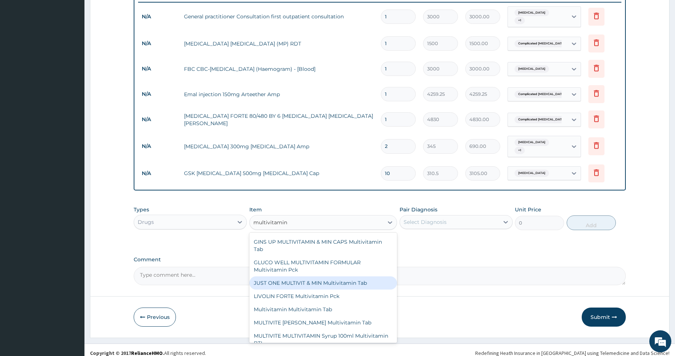
scroll to position [1764, 0]
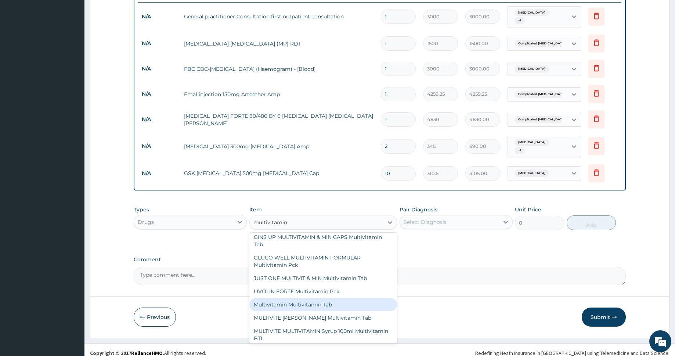
click at [319, 311] on div "Multivitamin Multivitamin Tab" at bounding box center [323, 304] width 148 height 13
type input "51.75"
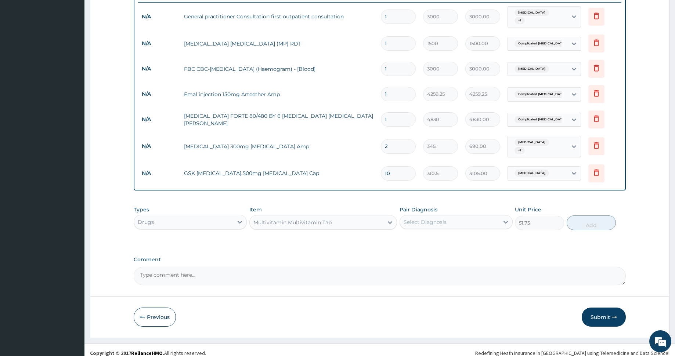
click at [429, 219] on div "Select Diagnosis" at bounding box center [425, 222] width 43 height 7
click at [450, 252] on label "Eruption of skin of face" at bounding box center [442, 255] width 61 height 7
checkbox input "true"
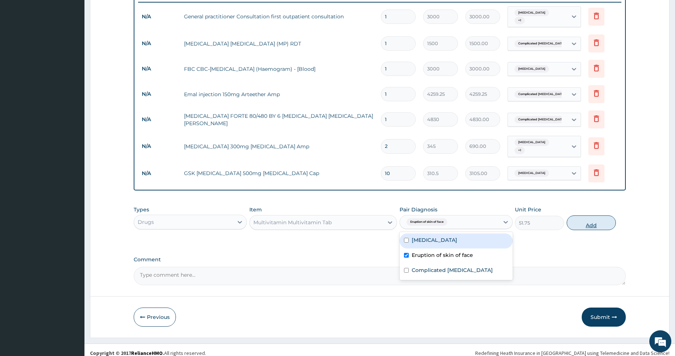
click at [581, 216] on button "Add" at bounding box center [591, 223] width 49 height 15
type input "0"
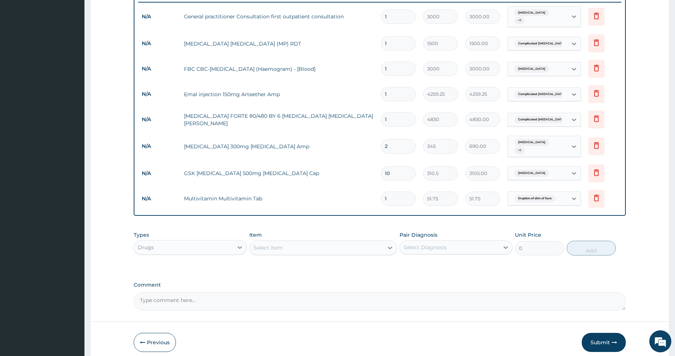
type input "16"
type input "828.00"
type input "6"
type input "310.50"
type input "6"
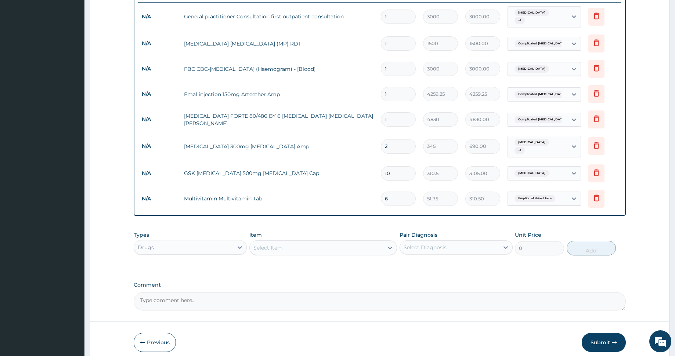
click at [256, 292] on textarea "Comment" at bounding box center [380, 301] width 492 height 18
type textarea "f"
type textarea "R"
type textarea "f"
type textarea "Facial rash, Headache Body pains Fever"
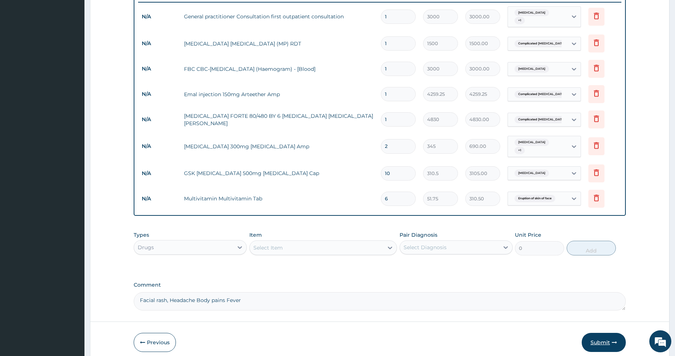
click at [605, 337] on button "Submit" at bounding box center [604, 342] width 44 height 19
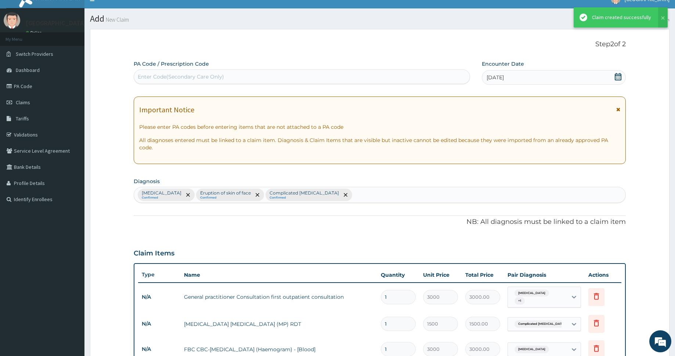
scroll to position [291, 0]
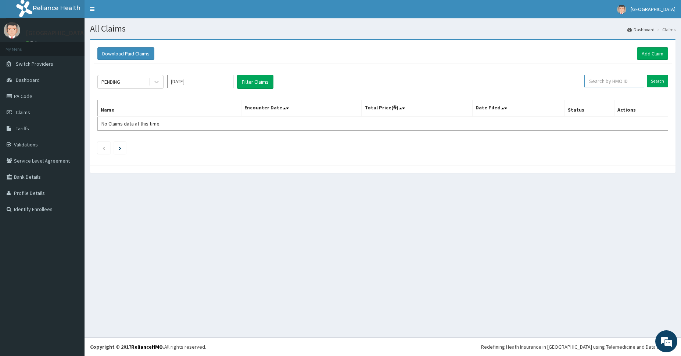
click at [637, 80] on input "text" at bounding box center [614, 81] width 60 height 12
paste input "ftc/10027/e"
type input "ftc/10027/e"
click at [654, 80] on input "Search" at bounding box center [656, 81] width 21 height 12
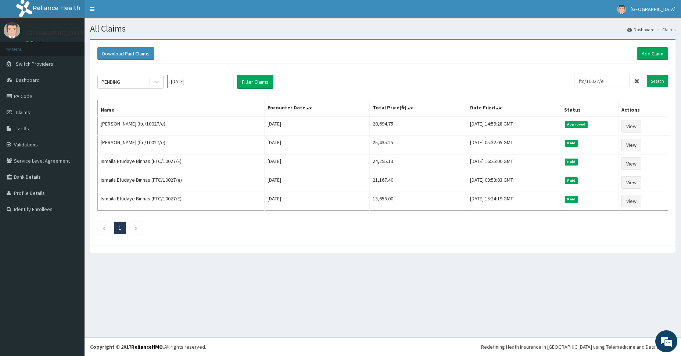
click at [399, 52] on div "Download Paid Claims Add Claim" at bounding box center [382, 53] width 570 height 12
click at [493, 70] on div "PENDING [DATE] Filter Claims ftc/10027/e Search Name Encounter Date Total Price…" at bounding box center [383, 153] width 578 height 178
